Goal: Information Seeking & Learning: Learn about a topic

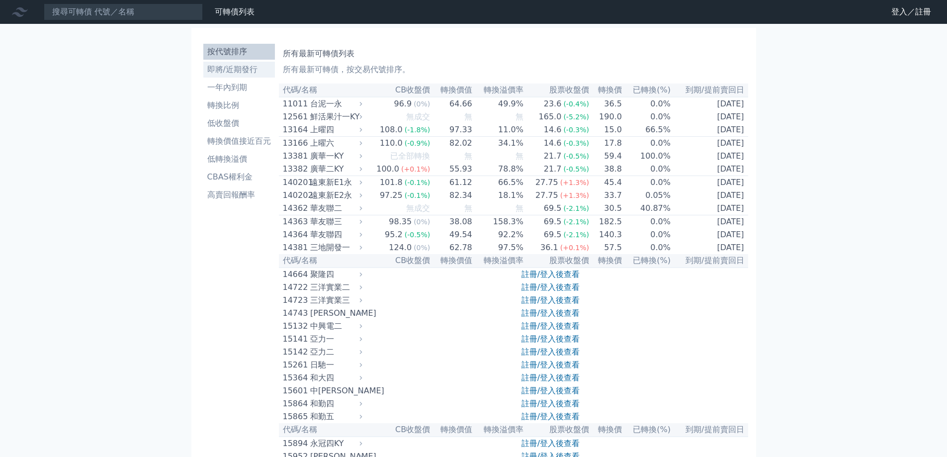
click at [226, 72] on li "即將/近期發行" at bounding box center [239, 70] width 72 height 12
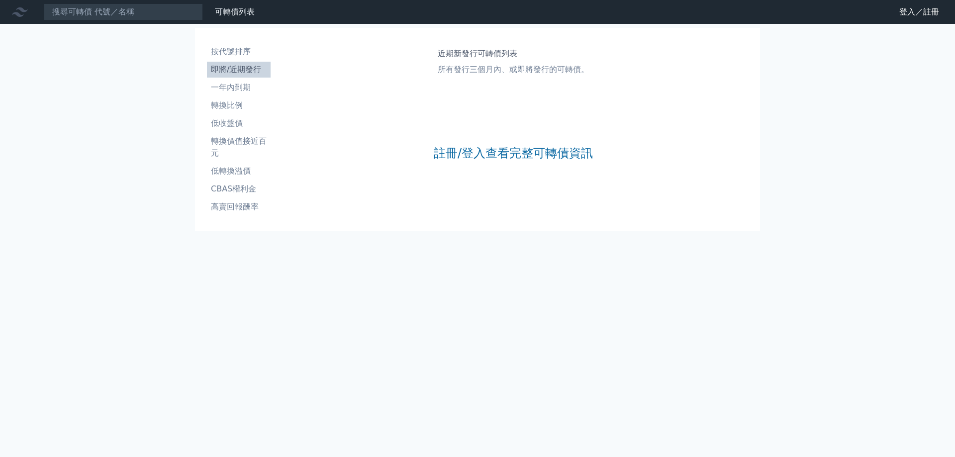
click at [492, 165] on div "註冊/登入查看完整可轉債資訊" at bounding box center [513, 153] width 159 height 131
click at [486, 150] on link "註冊/登入查看完整可轉債資訊" at bounding box center [513, 153] width 159 height 16
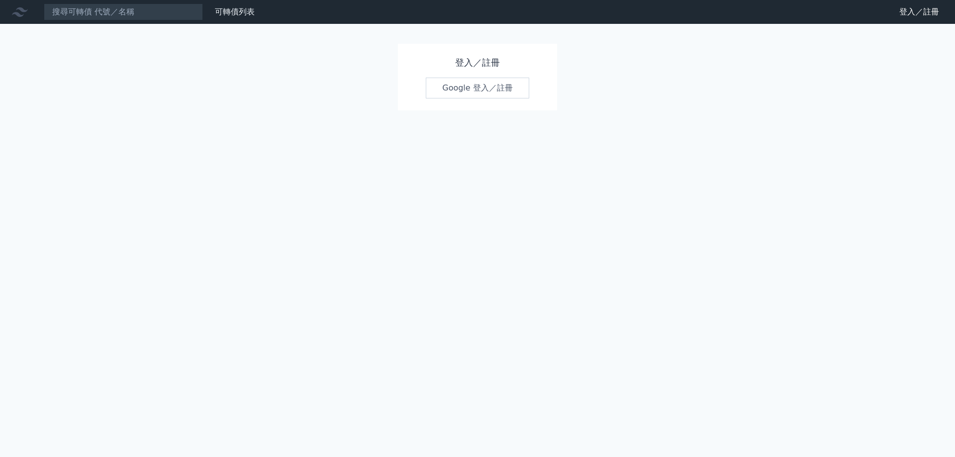
click at [472, 90] on link "Google 登入／註冊" at bounding box center [477, 88] width 103 height 21
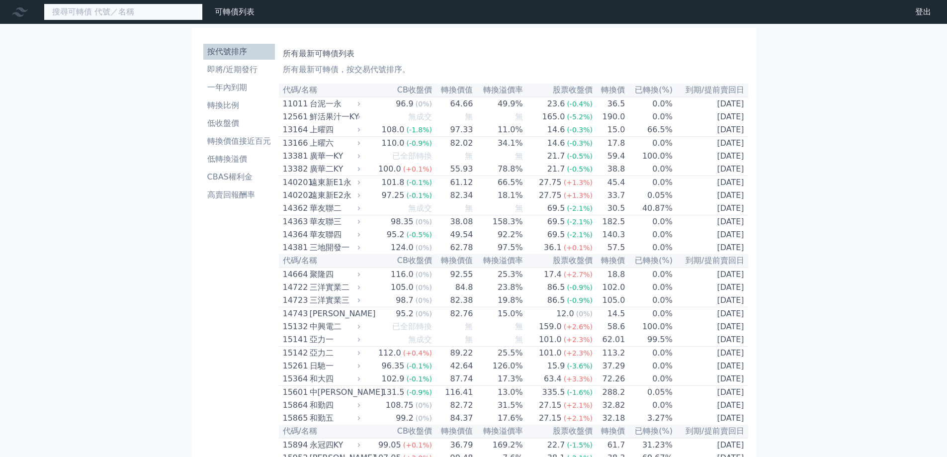
click at [165, 7] on input at bounding box center [123, 11] width 159 height 17
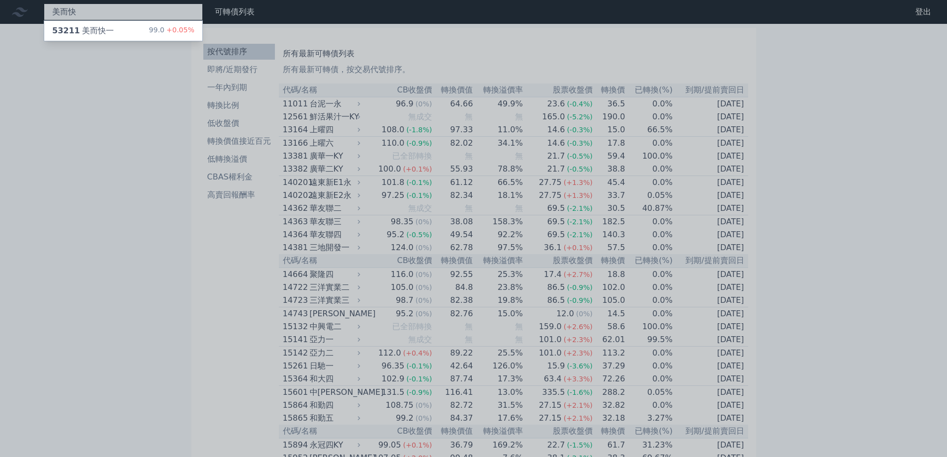
type input "美而快"
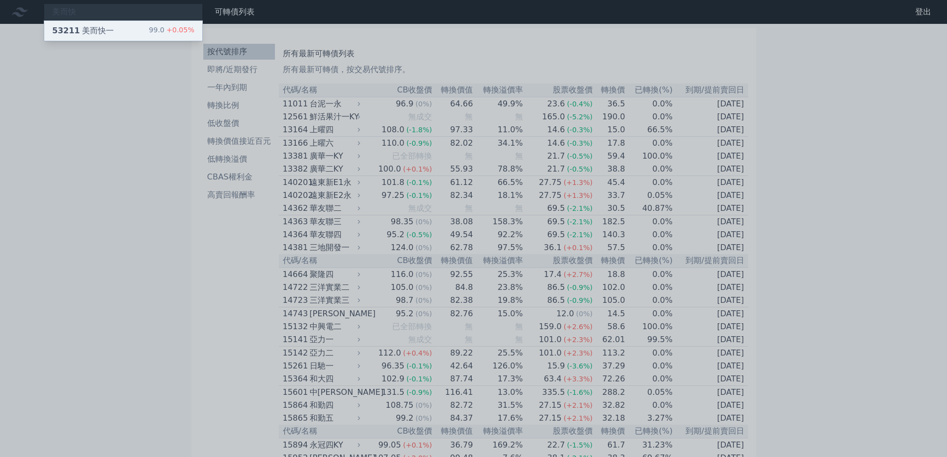
click at [170, 37] on div "53211 美而快一 99.0 +0.05%" at bounding box center [123, 31] width 158 height 20
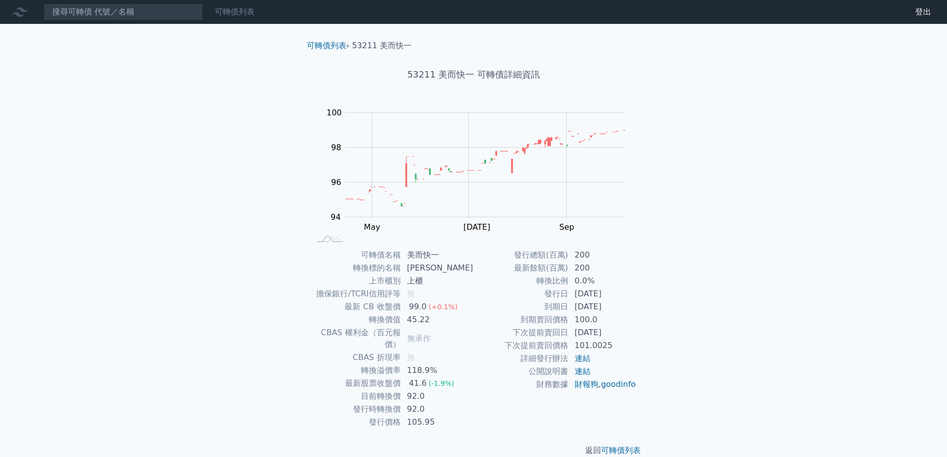
click at [243, 8] on link "可轉債列表" at bounding box center [235, 11] width 40 height 9
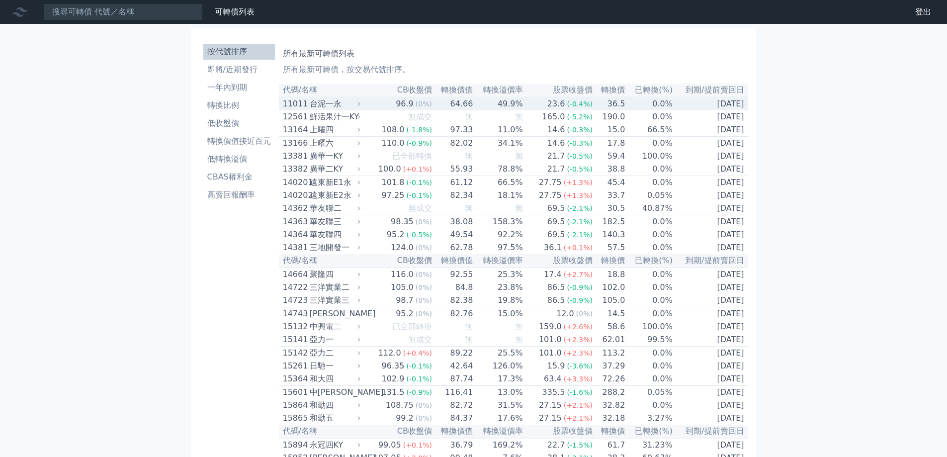
click at [343, 105] on div "台泥一永" at bounding box center [334, 104] width 49 height 12
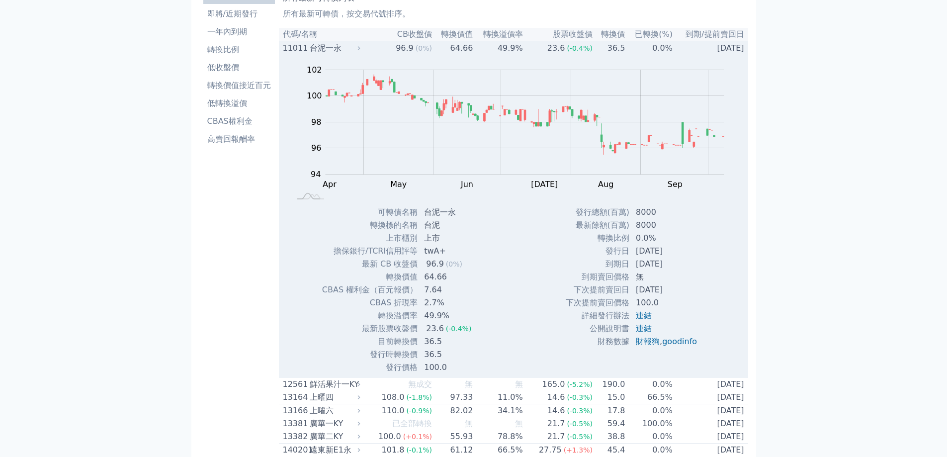
scroll to position [133, 0]
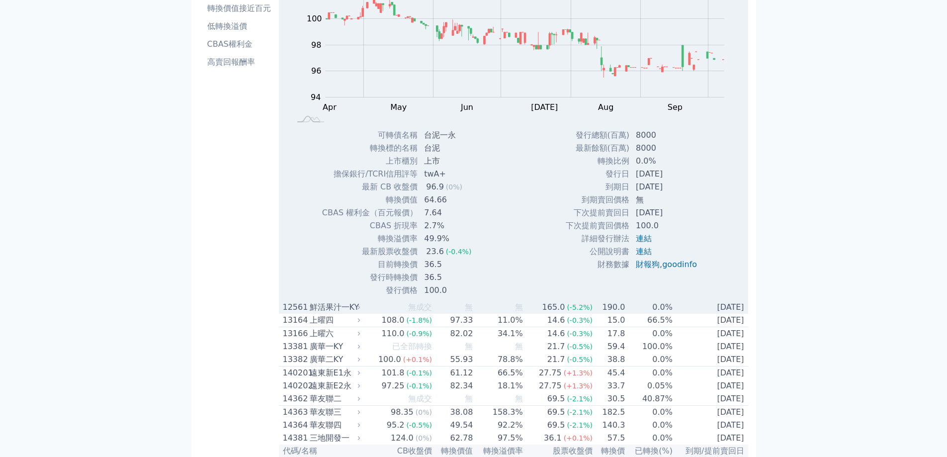
click at [326, 313] on div "鮮活果汁一KY" at bounding box center [334, 307] width 49 height 12
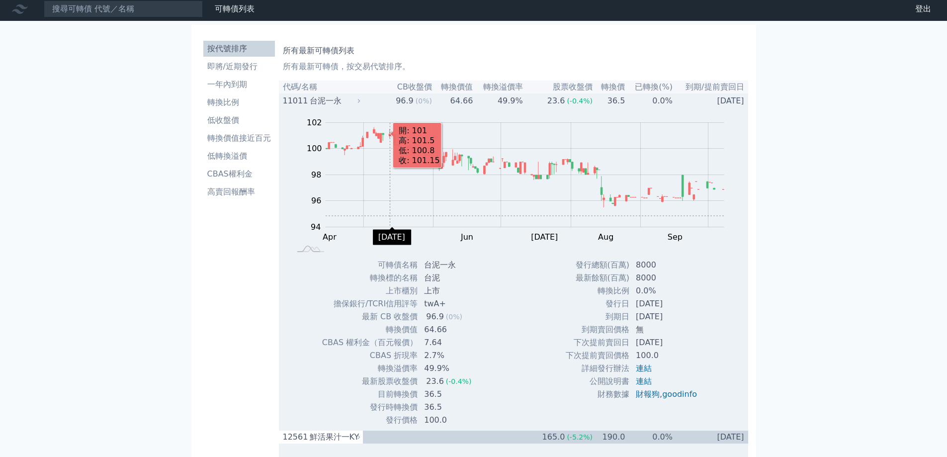
scroll to position [0, 0]
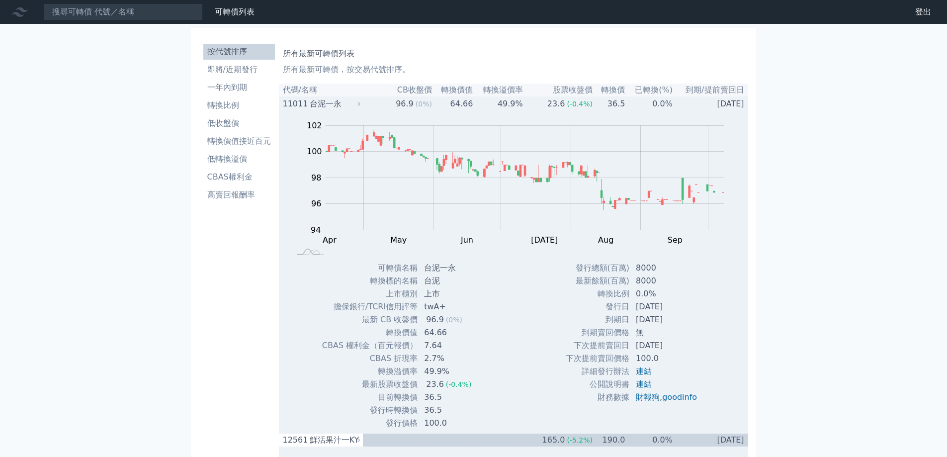
click at [321, 102] on div "台泥一永" at bounding box center [334, 104] width 49 height 12
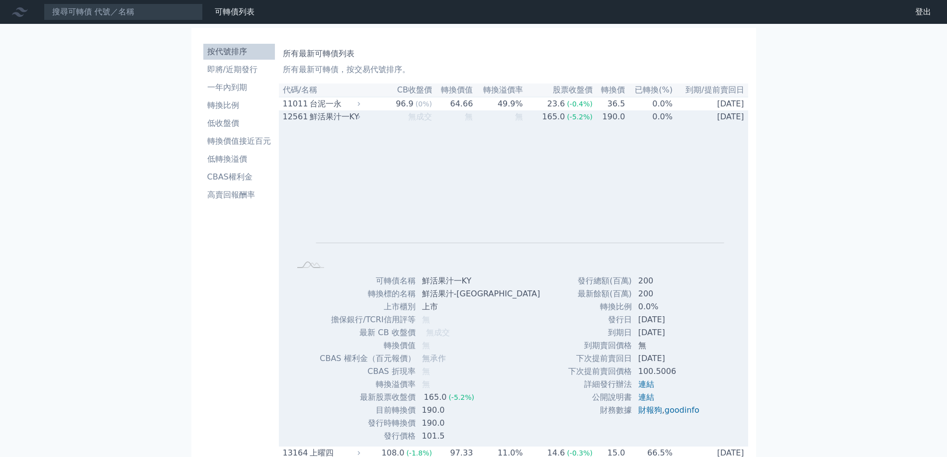
click at [326, 118] on div "鮮活果汁一KY" at bounding box center [334, 117] width 49 height 12
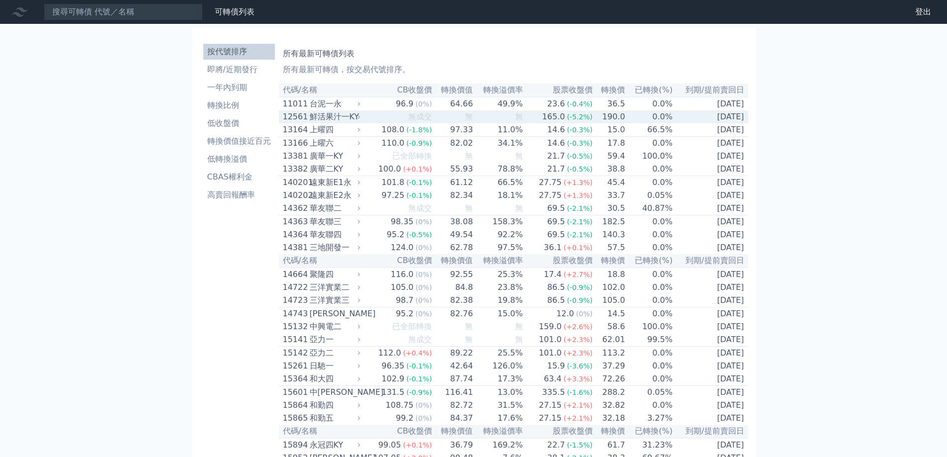
click at [326, 113] on div "鮮活果汁一KY" at bounding box center [334, 117] width 49 height 12
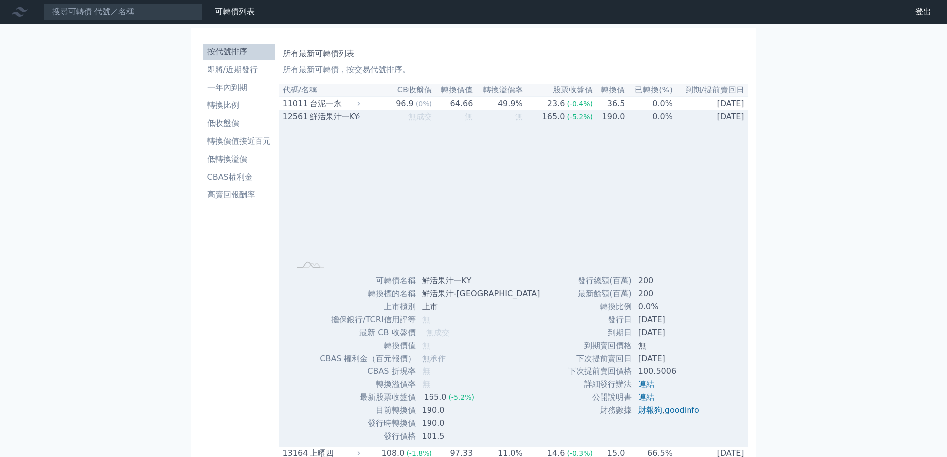
click at [326, 113] on div "鮮活果汁一KY" at bounding box center [334, 117] width 49 height 12
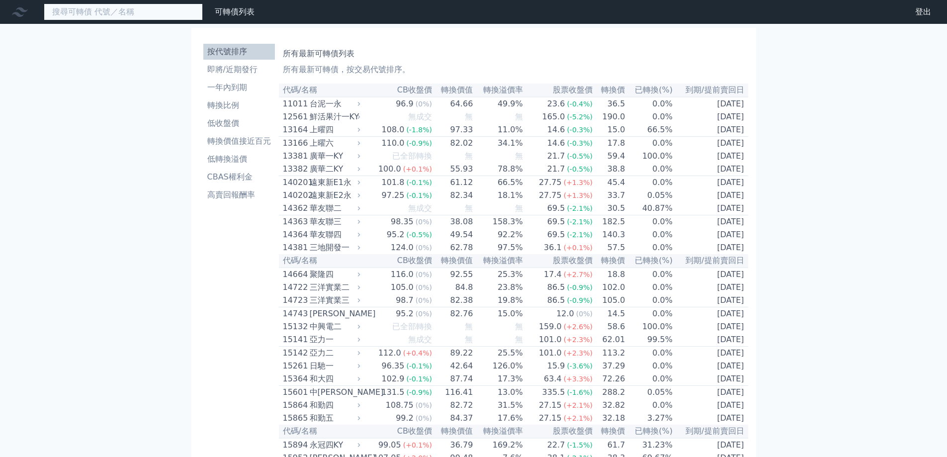
click at [154, 13] on input at bounding box center [123, 11] width 159 height 17
click at [153, 14] on input at bounding box center [123, 11] width 159 height 17
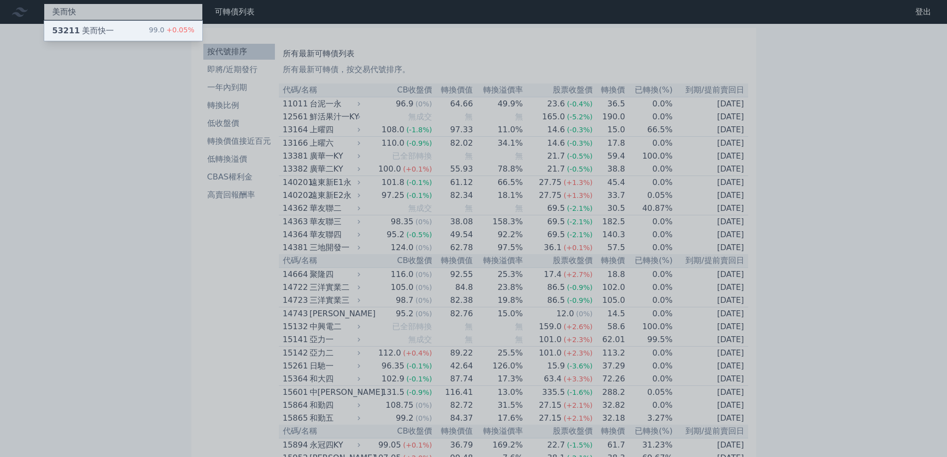
type input "美而快"
click at [159, 31] on div "99.0 +0.05%" at bounding box center [171, 31] width 45 height 12
